Goal: Navigation & Orientation: Find specific page/section

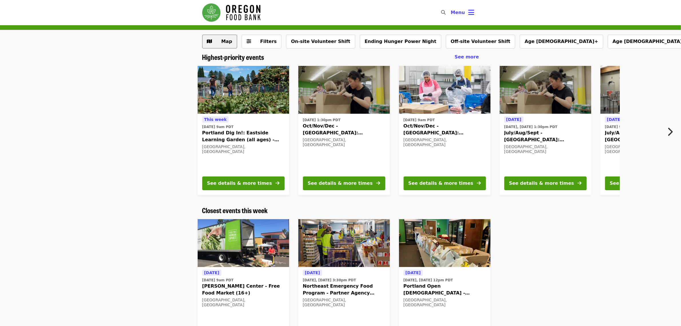
click at [225, 37] on button "Map" at bounding box center [219, 42] width 35 height 14
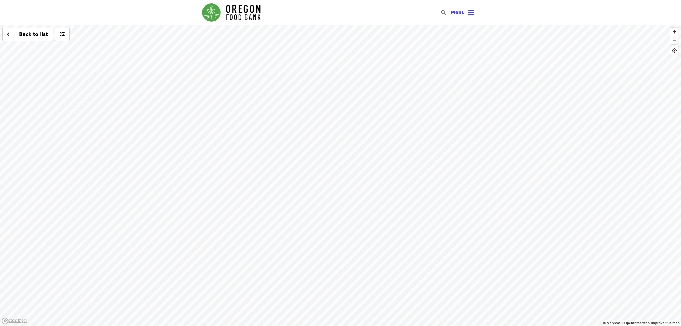
drag, startPoint x: 71, startPoint y: 171, endPoint x: 525, endPoint y: 321, distance: 478.4
click at [525, 321] on div "Back to list" at bounding box center [340, 175] width 681 height 300
drag, startPoint x: 480, startPoint y: 156, endPoint x: 278, endPoint y: 342, distance: 274.9
click at [278, 325] on html "Skip to content ​ Menu © Mapbox © OpenStreetMap Improve this map Back to list G…" at bounding box center [340, 163] width 681 height 326
drag, startPoint x: 446, startPoint y: 115, endPoint x: 432, endPoint y: 273, distance: 159.3
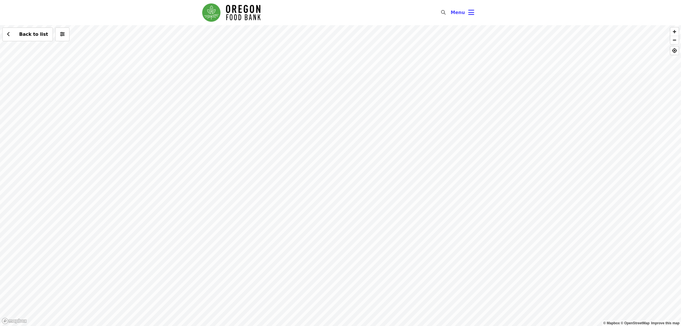
click at [432, 273] on div "Back to list" at bounding box center [340, 175] width 681 height 300
click at [476, 213] on div "Back to list" at bounding box center [340, 175] width 681 height 300
click at [472, 221] on span "See 2 actions at this location" at bounding box center [472, 223] width 75 height 5
click at [330, 199] on div "See 2 actions at this location Back to list" at bounding box center [340, 175] width 681 height 300
click at [465, 257] on div "Help us get to 100 supporters! PF Chang's Dine for a Cause - Hillsboro Pledge O…" at bounding box center [340, 175] width 681 height 300
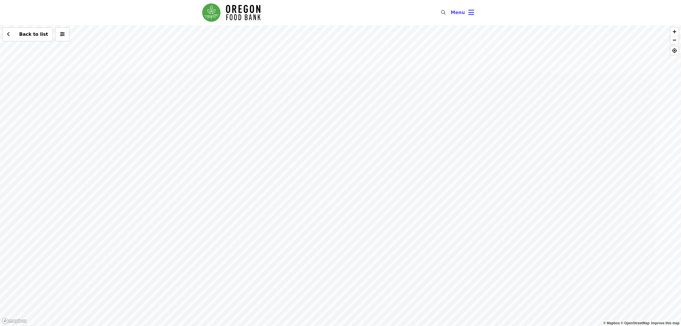
drag, startPoint x: 540, startPoint y: 253, endPoint x: 368, endPoint y: 186, distance: 184.1
click at [368, 186] on div "Back to list" at bounding box center [340, 175] width 681 height 300
drag, startPoint x: 395, startPoint y: 248, endPoint x: 397, endPoint y: 223, distance: 25.2
click at [397, 223] on div "Back to list" at bounding box center [340, 175] width 681 height 300
click at [440, 125] on div "Back to list" at bounding box center [340, 175] width 681 height 300
